Goal: Navigation & Orientation: Go to known website

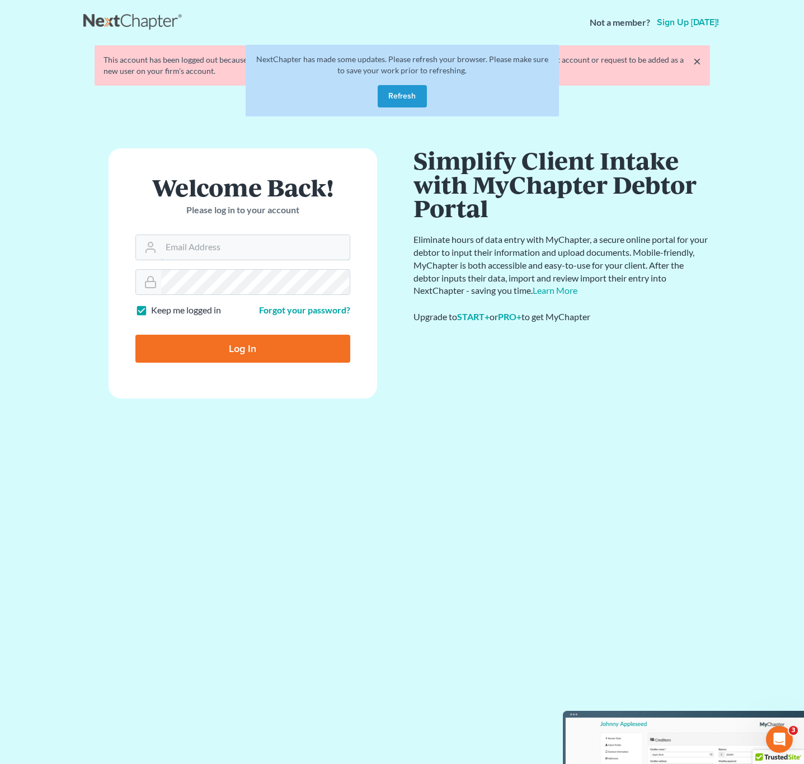
type input "[EMAIL_ADDRESS][DOMAIN_NAME]"
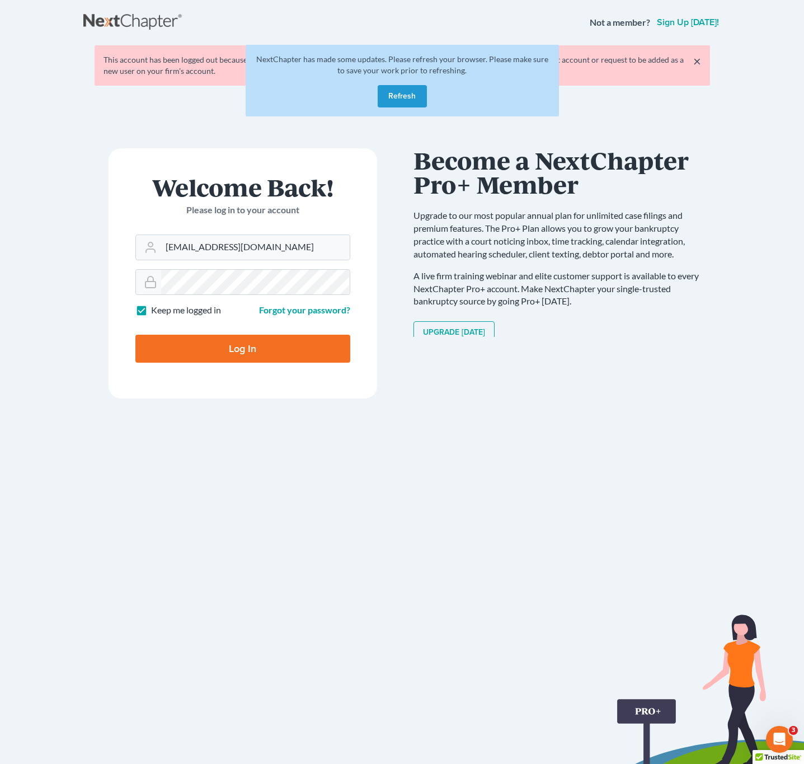
click at [328, 361] on input "Log In" at bounding box center [242, 349] width 215 height 28
type input "Thinking..."
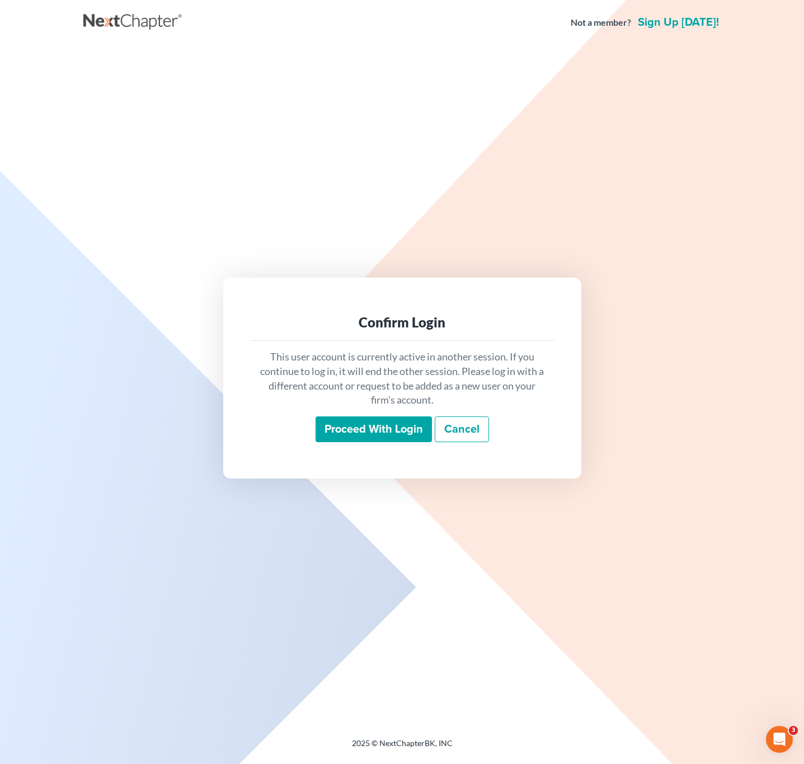
click at [413, 409] on div "This user account is currently active in another session. If you continue to lo…" at bounding box center [402, 396] width 304 height 110
click at [404, 421] on input "Proceed with login" at bounding box center [374, 429] width 116 height 26
